Goal: Task Accomplishment & Management: Use online tool/utility

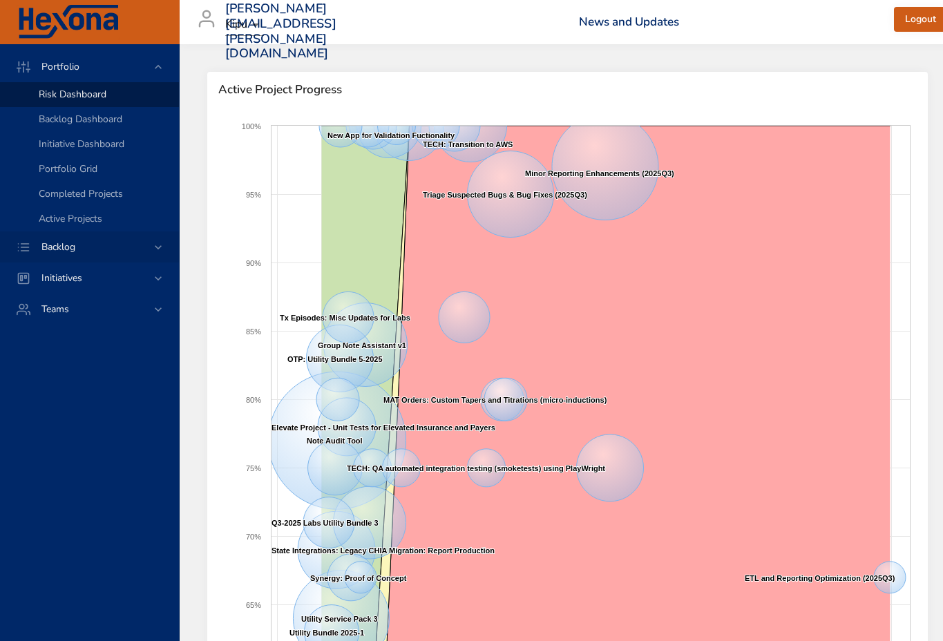
click at [81, 243] on span "Backlog" at bounding box center [58, 247] width 56 height 13
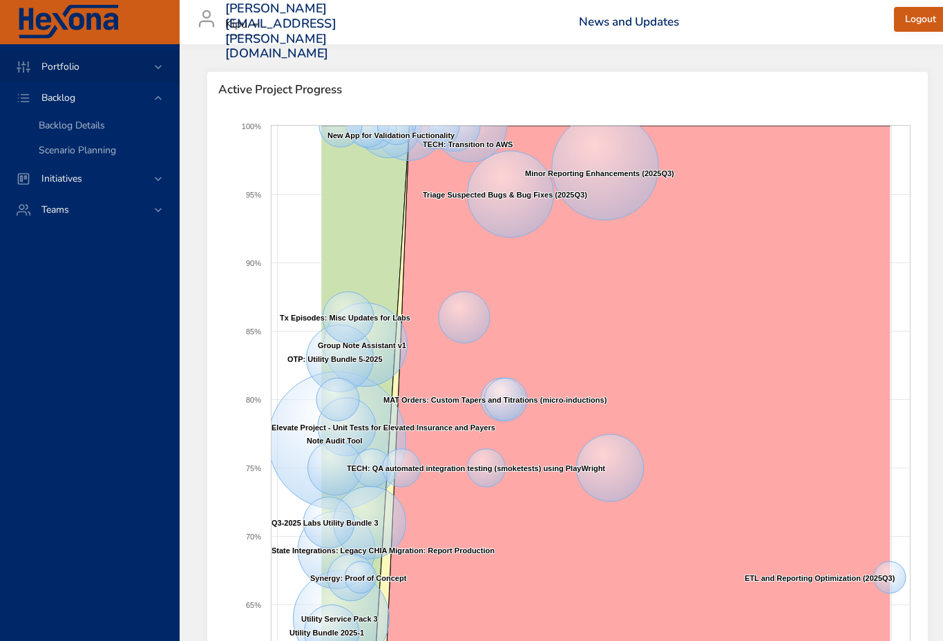
click at [60, 65] on span "Portfolio" at bounding box center [60, 66] width 60 height 13
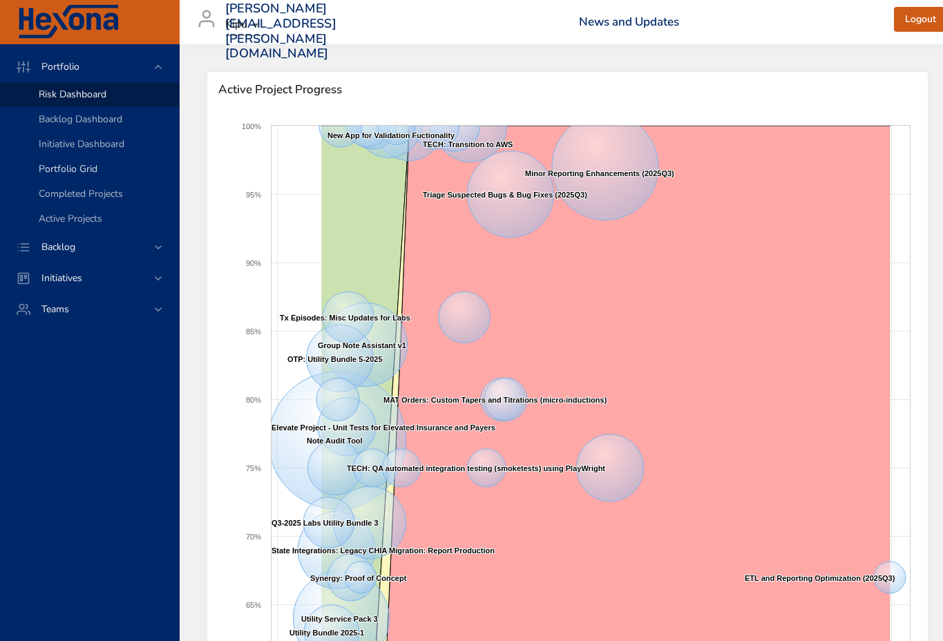
click at [62, 167] on span "Portfolio Grid" at bounding box center [68, 168] width 59 height 13
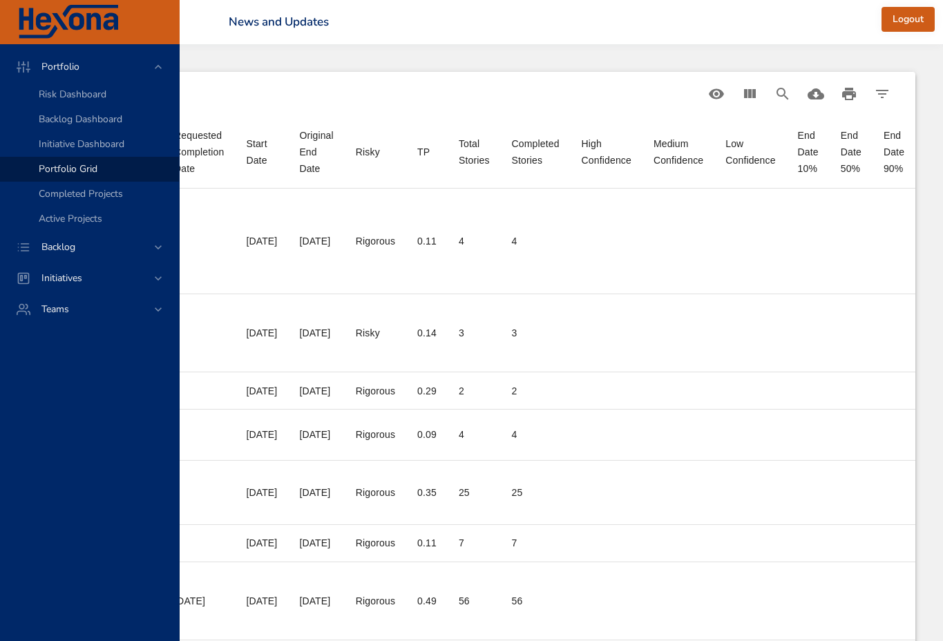
scroll to position [0, 723]
click at [750, 89] on icon "View Columns" at bounding box center [750, 93] width 12 height 9
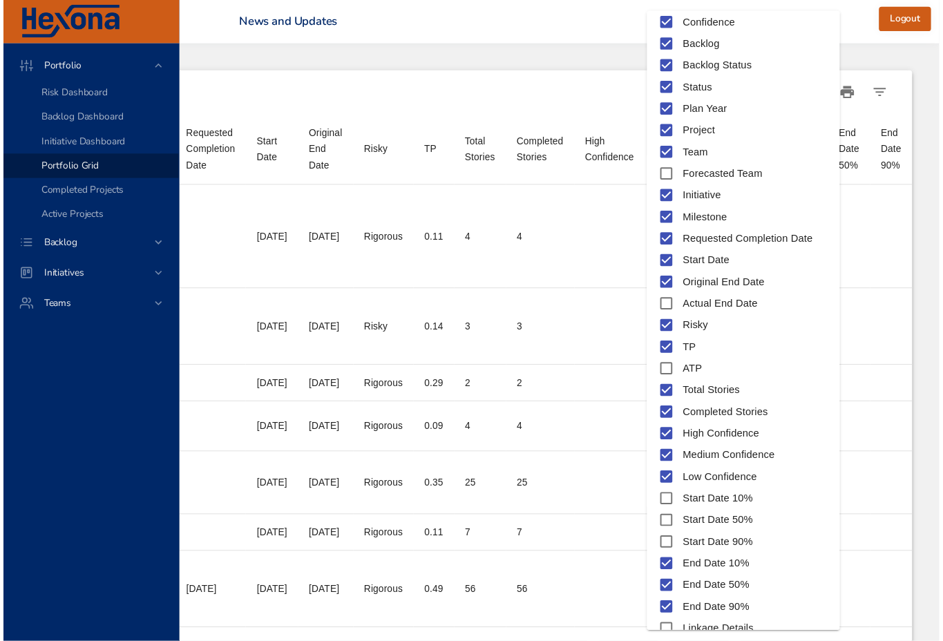
scroll to position [97, 0]
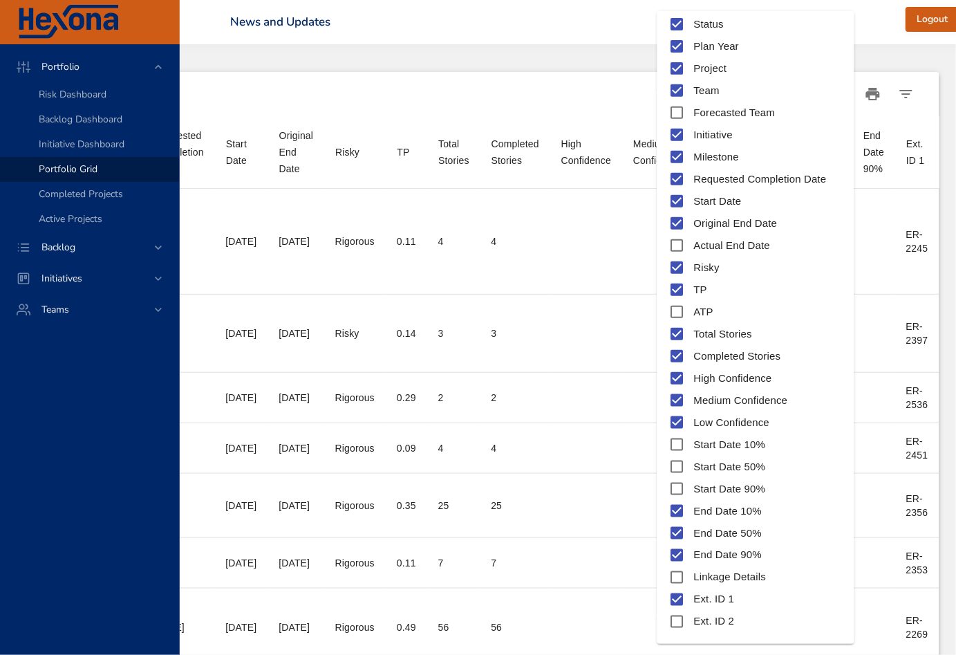
click at [901, 19] on div at bounding box center [478, 327] width 956 height 655
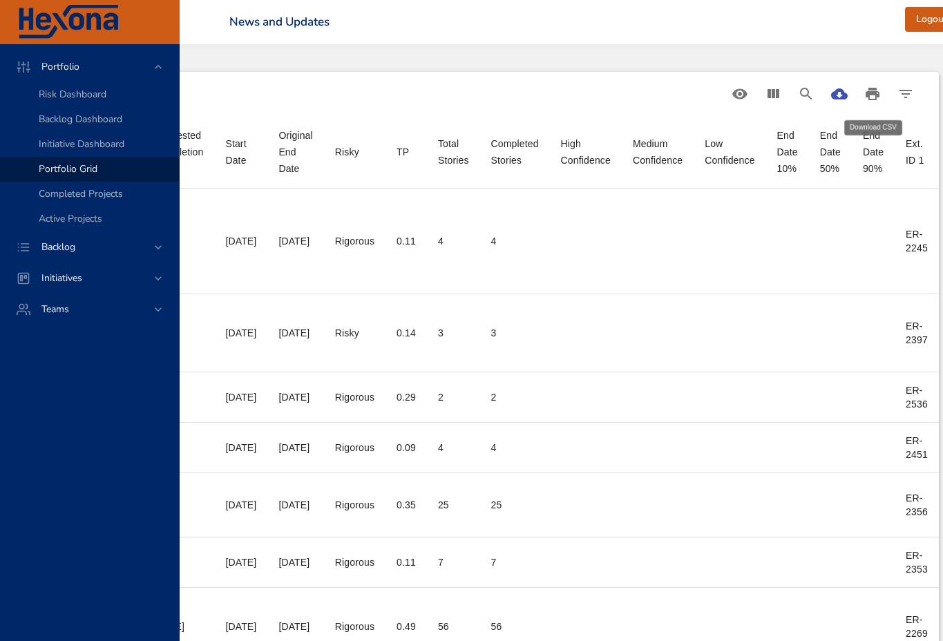
click at [848, 93] on icon "Download CSV" at bounding box center [839, 93] width 17 height 11
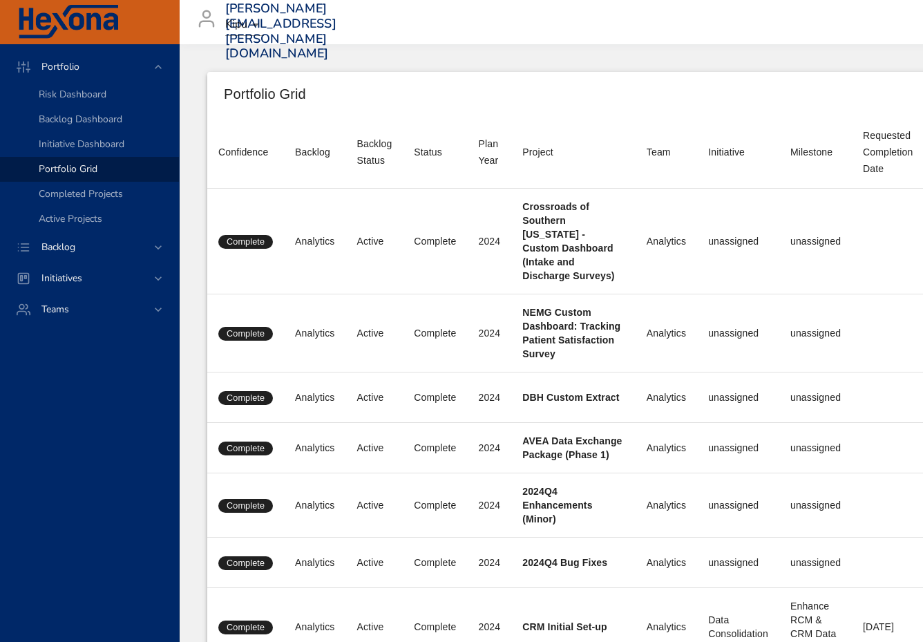
scroll to position [0, 729]
